Goal: Communication & Community: Ask a question

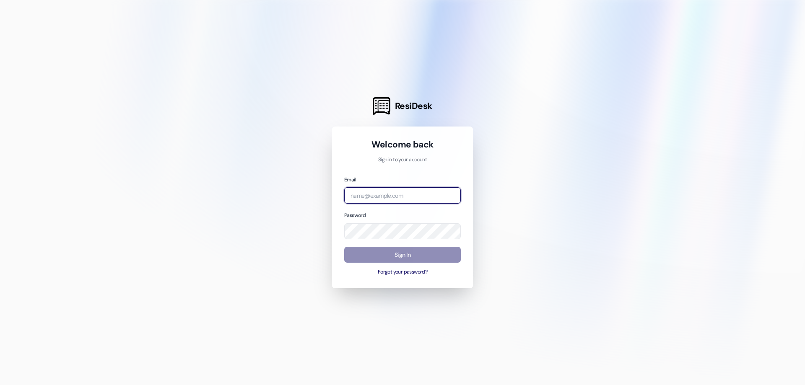
type input "[PERSON_NAME][EMAIL_ADDRESS][DOMAIN_NAME]"
click at [391, 259] on button "Sign In" at bounding box center [402, 255] width 117 height 16
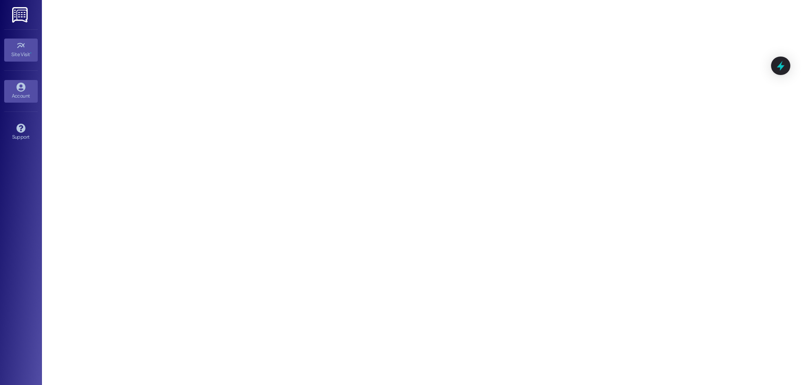
click at [22, 92] on div "Account" at bounding box center [21, 96] width 42 height 8
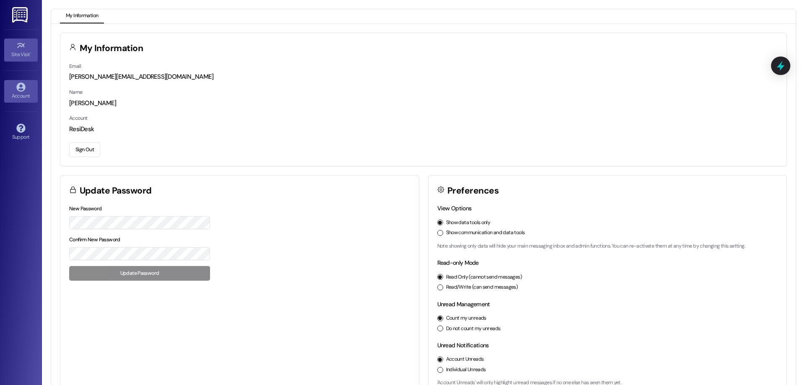
click at [18, 51] on div "Site Visit •" at bounding box center [21, 54] width 42 height 8
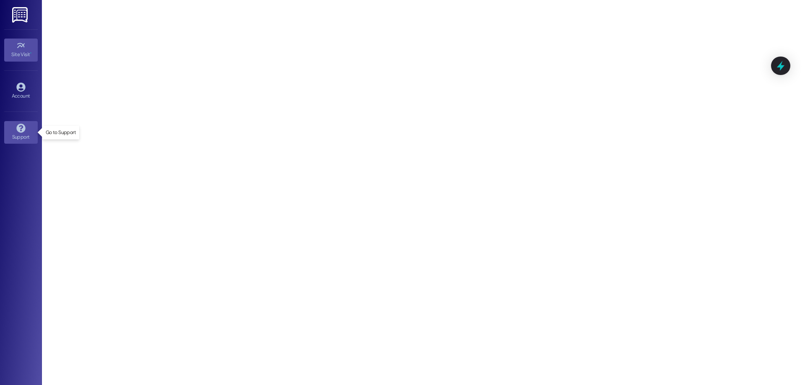
click at [23, 128] on icon at bounding box center [20, 128] width 9 height 9
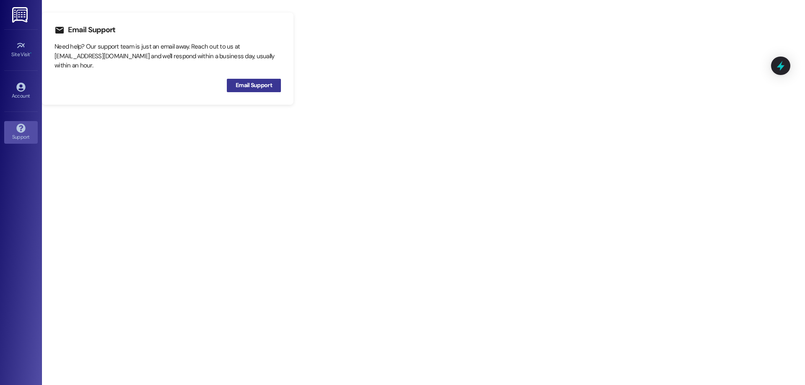
click at [256, 83] on span "Email Support" at bounding box center [254, 85] width 36 height 9
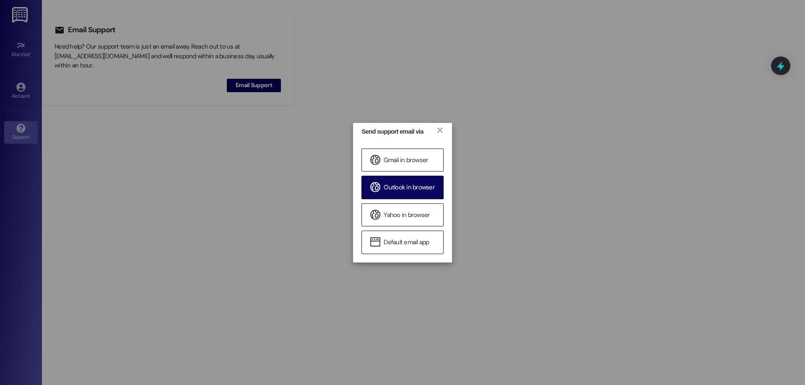
click at [396, 186] on span "Outlook in browser" at bounding box center [408, 188] width 51 height 9
